Goal: Navigation & Orientation: Understand site structure

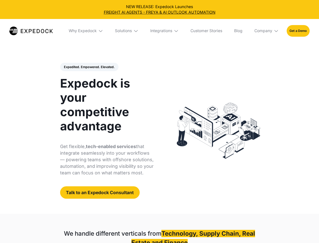
select select
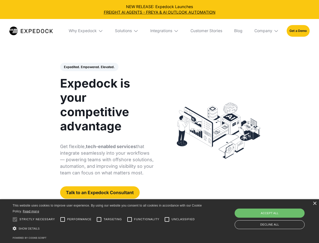
click at [159, 31] on div "Integrations" at bounding box center [161, 30] width 22 height 5
click at [86, 31] on div "Why Expedock" at bounding box center [78, 30] width 28 height 5
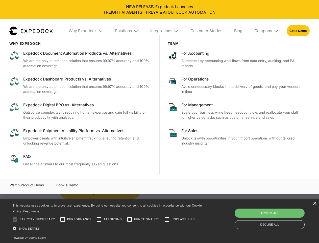
click at [127, 31] on div "Solutions" at bounding box center [123, 30] width 17 height 5
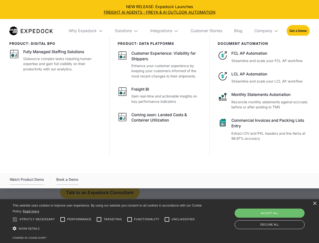
click at [165, 31] on div "Integrations" at bounding box center [161, 30] width 22 height 5
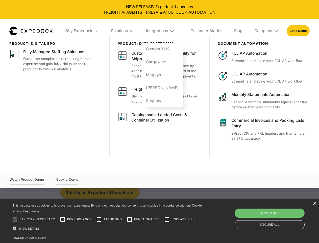
click at [267, 31] on div "Company" at bounding box center [263, 30] width 18 height 5
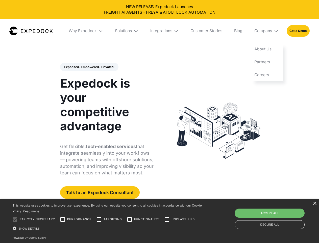
click at [89, 67] on div "Expedited. Empowered. Elevated. Automate Freight Document Extraction at 99.97% …" at bounding box center [107, 131] width 94 height 136
click at [15, 219] on div at bounding box center [15, 219] width 10 height 10
click at [63, 219] on input "Performance" at bounding box center [63, 219] width 10 height 10
checkbox input "true"
click at [99, 219] on input "Targeting" at bounding box center [99, 219] width 10 height 10
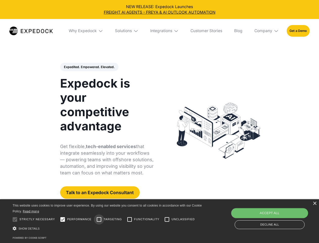
checkbox input "true"
click at [130, 219] on input "Functionality" at bounding box center [130, 219] width 10 height 10
checkbox input "true"
